Goal: Transaction & Acquisition: Purchase product/service

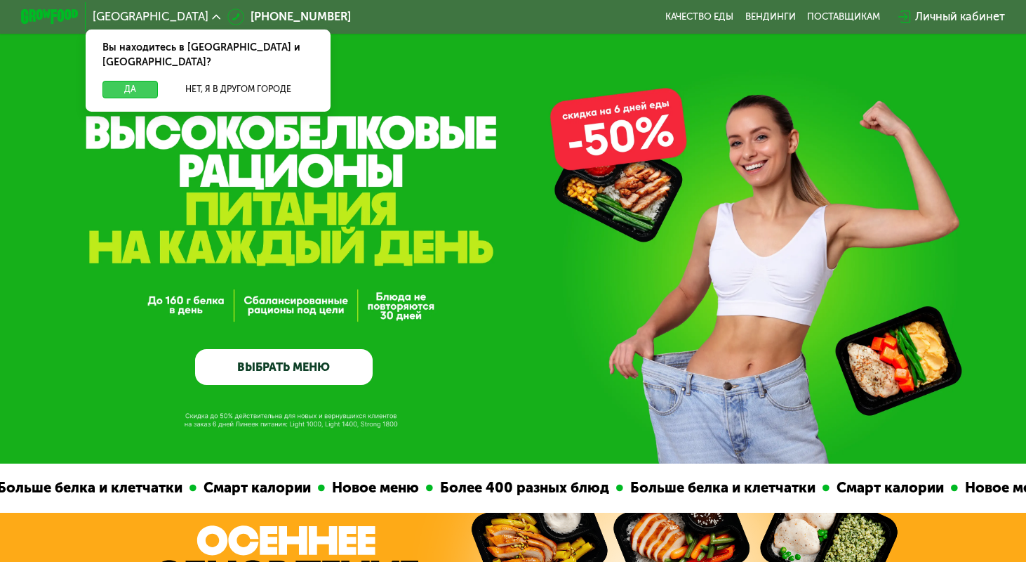
click at [126, 81] on button "Да" at bounding box center [129, 89] width 55 height 17
drag, startPoint x: 142, startPoint y: 74, endPoint x: 270, endPoint y: 176, distance: 163.8
click at [142, 81] on button "Да" at bounding box center [129, 89] width 55 height 17
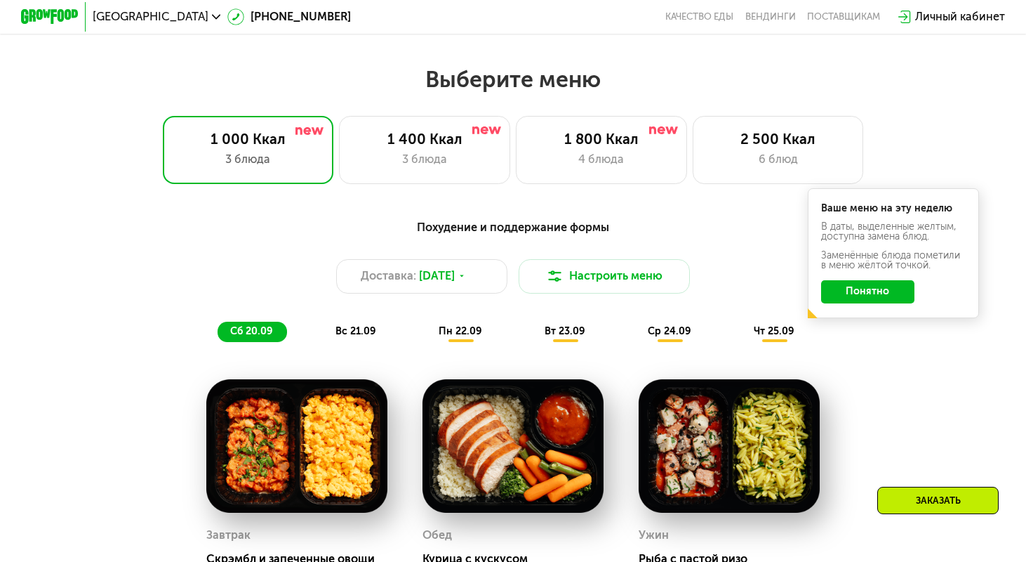
scroll to position [950, 0]
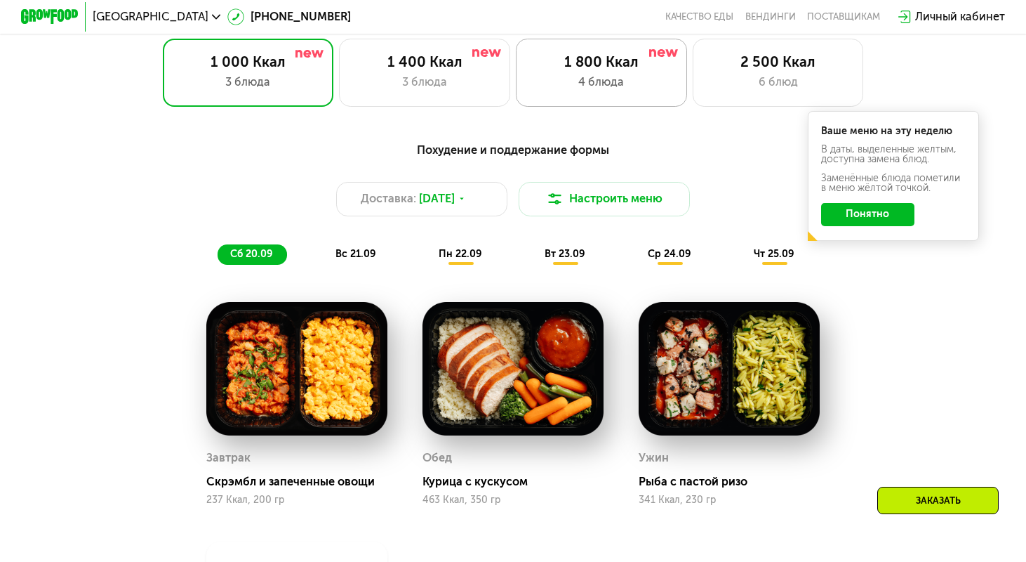
click at [589, 71] on div "1 800 Ккал 4 блюда" at bounding box center [601, 73] width 171 height 68
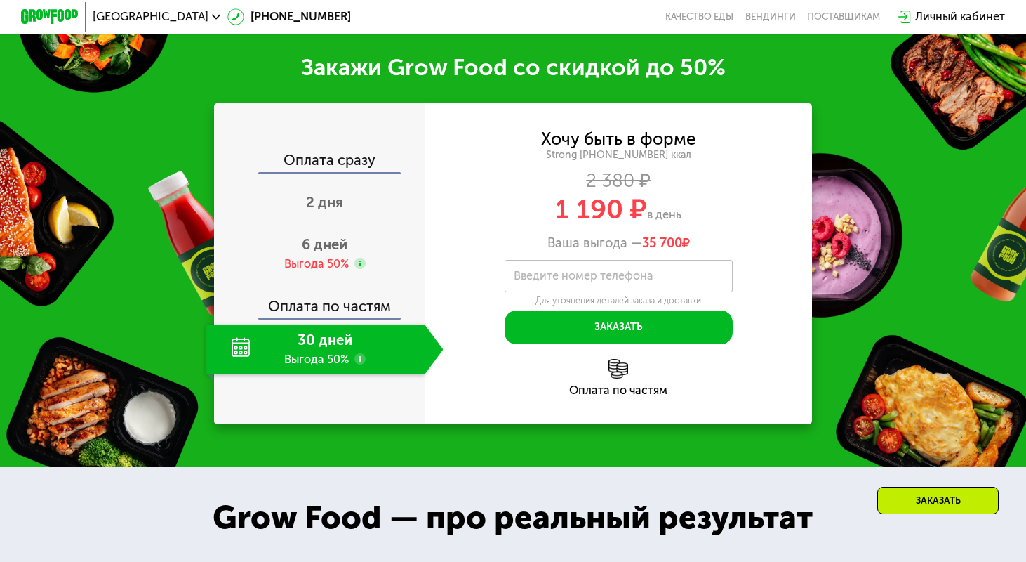
scroll to position [1702, 0]
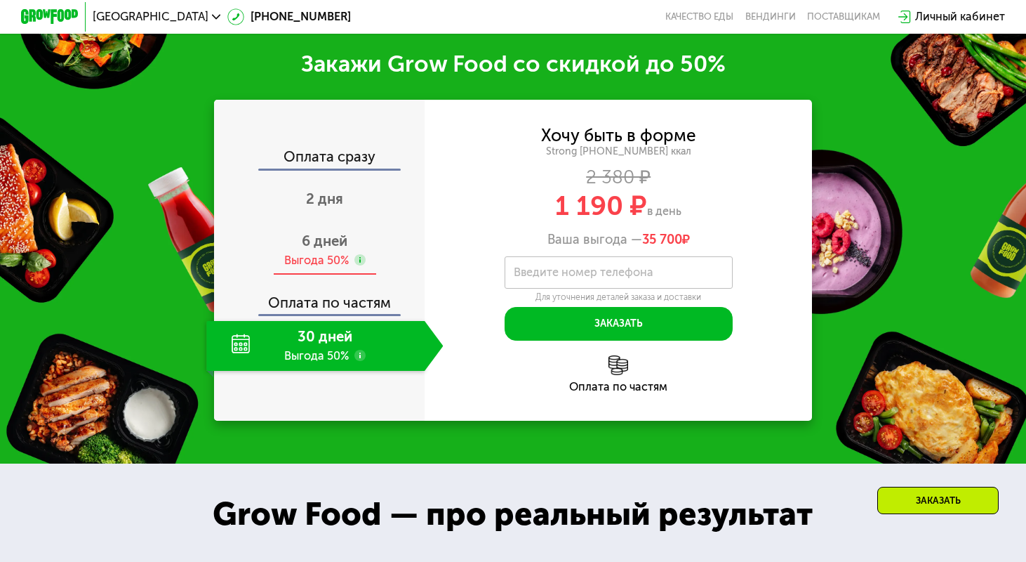
click at [317, 268] on div "Выгода 50%" at bounding box center [316, 260] width 65 height 15
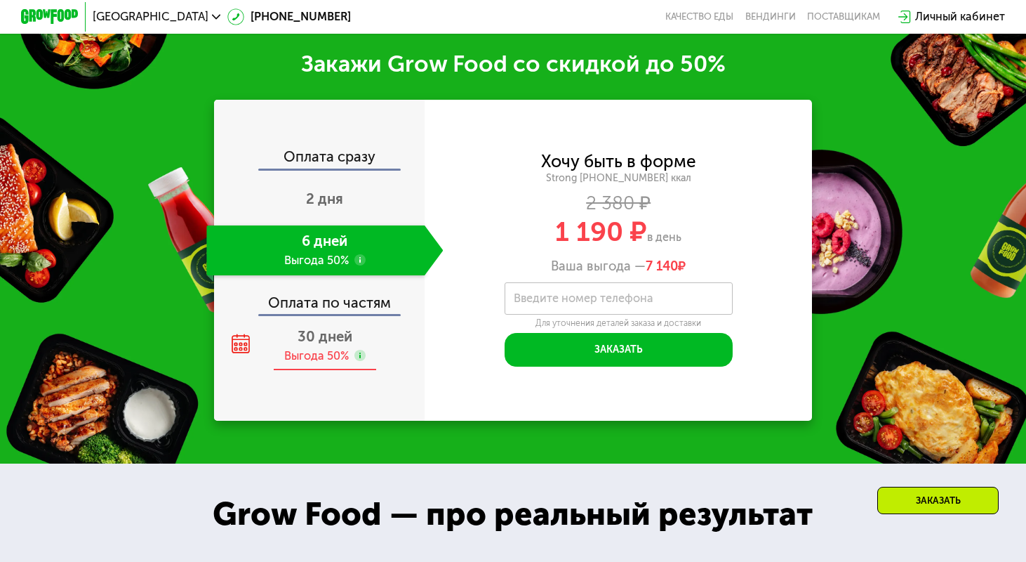
click at [334, 345] on span "30 дней" at bounding box center [325, 336] width 55 height 17
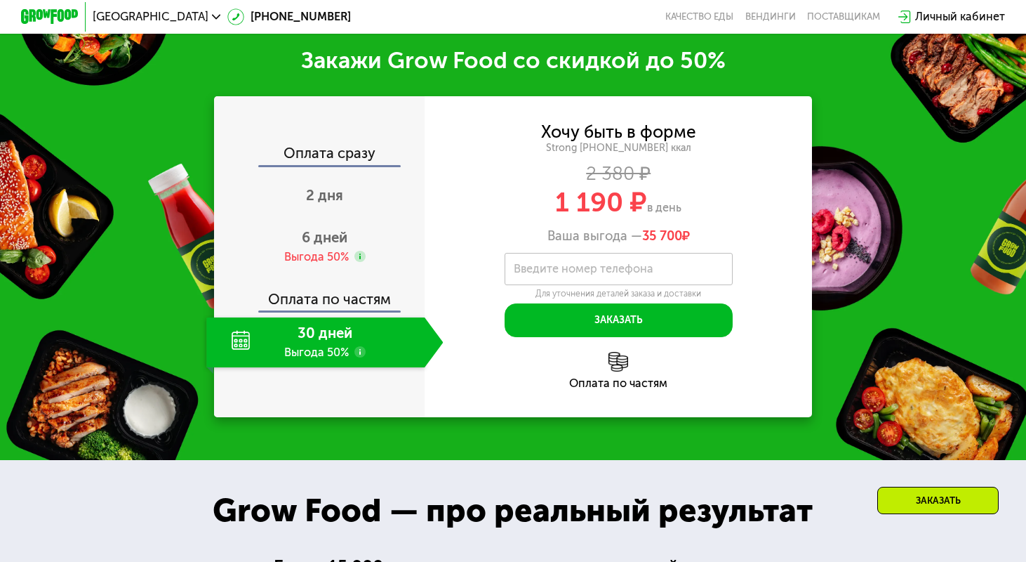
scroll to position [1709, 0]
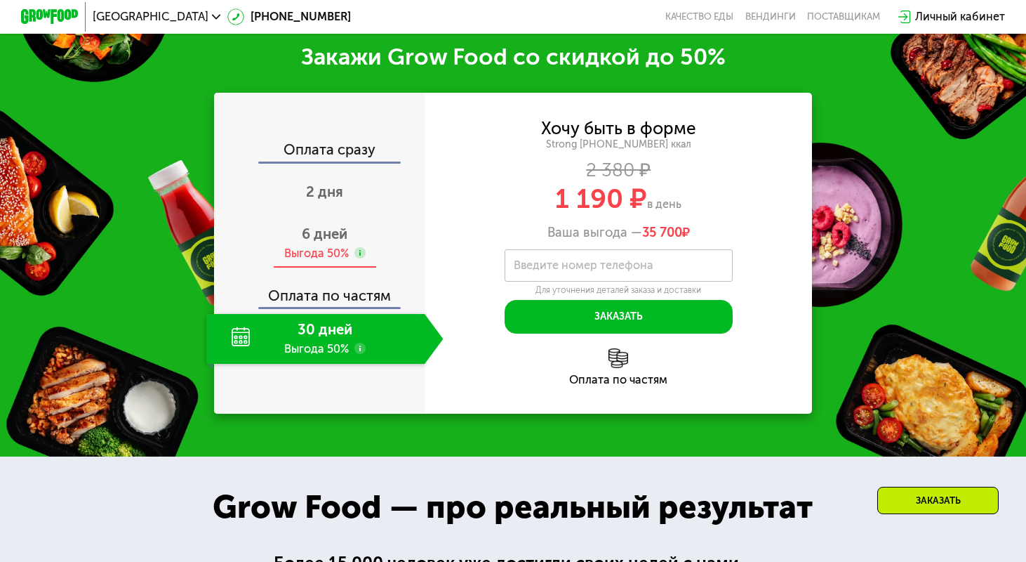
click at [331, 242] on span "6 дней" at bounding box center [325, 233] width 46 height 17
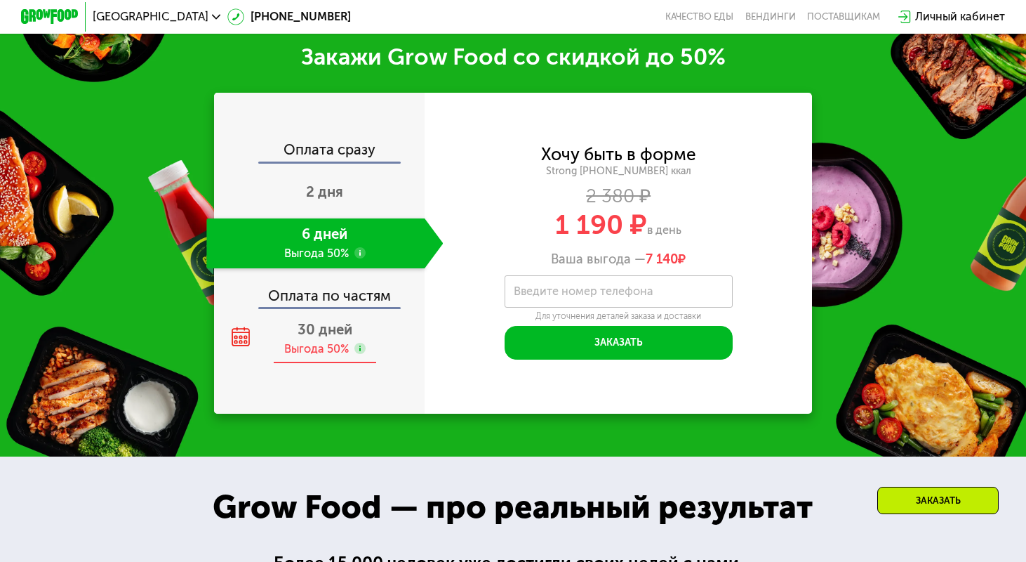
click at [331, 338] on span "30 дней" at bounding box center [325, 329] width 55 height 17
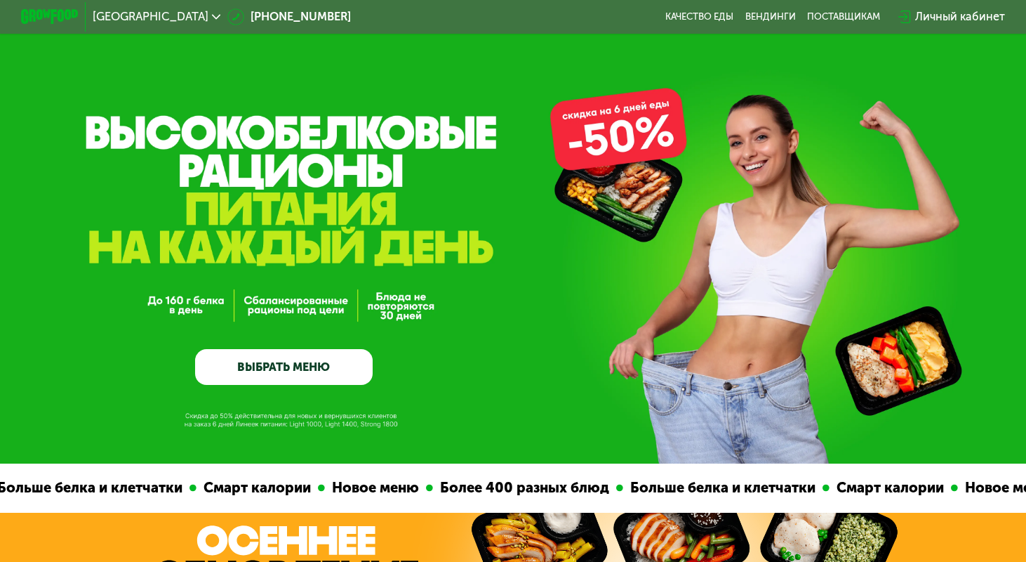
scroll to position [0, 0]
click at [777, 18] on link "Вендинги" at bounding box center [771, 16] width 51 height 11
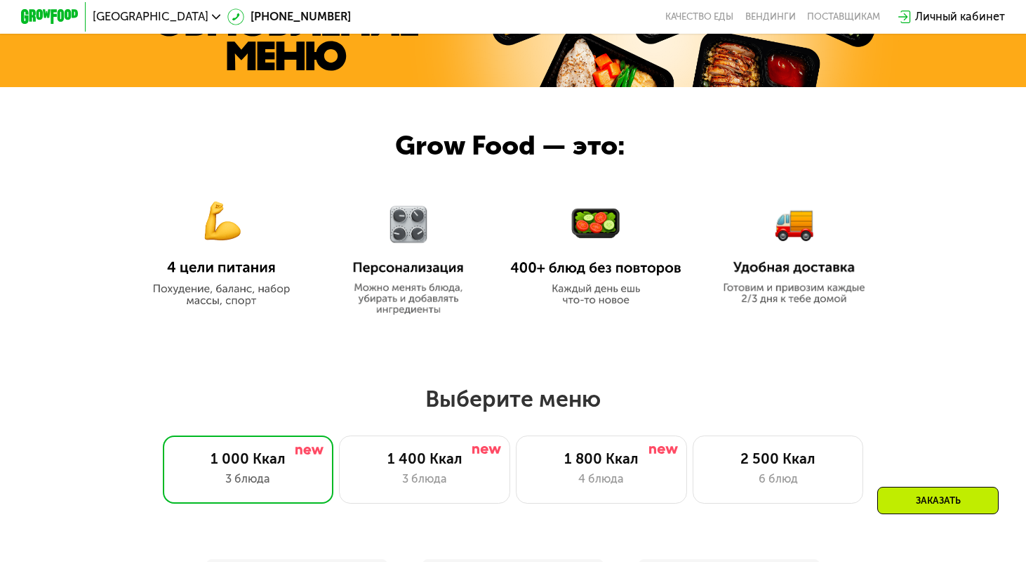
scroll to position [553, 0]
